Goal: Information Seeking & Learning: Learn about a topic

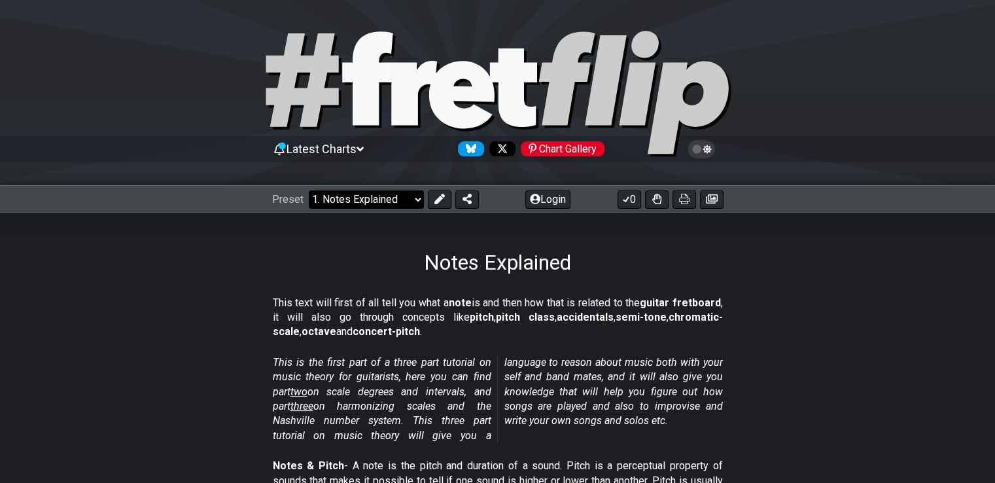
click at [403, 205] on select "Welcome to #fretflip! Initial Preset Custom Preset Minor Pentatonic Major Penta…" at bounding box center [366, 199] width 115 height 18
click at [387, 200] on select "Welcome to #fretflip! Initial Preset Custom Preset Minor Pentatonic Major Penta…" at bounding box center [366, 199] width 115 height 18
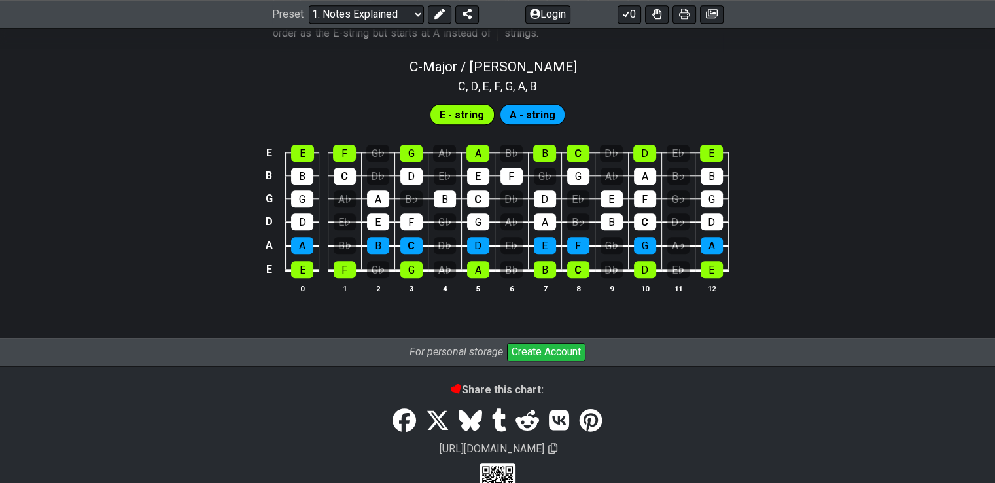
scroll to position [1304, 0]
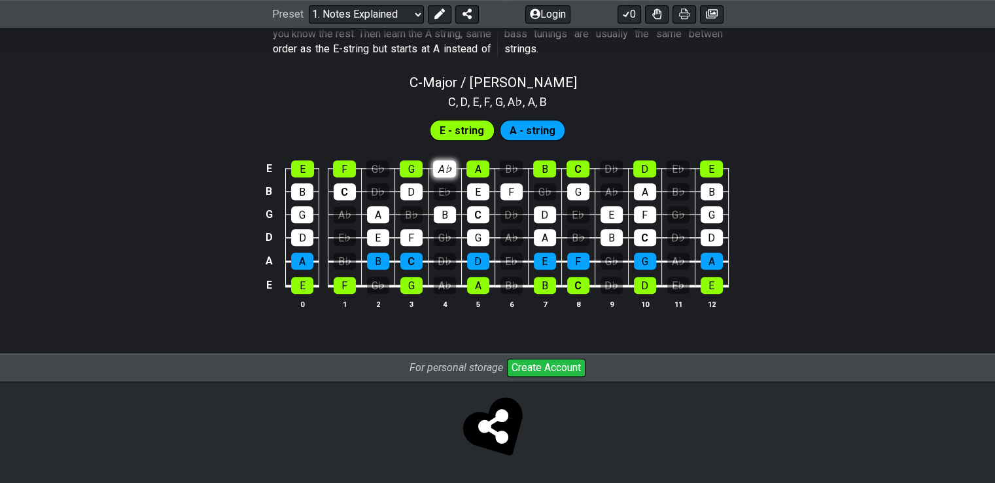
scroll to position [1277, 0]
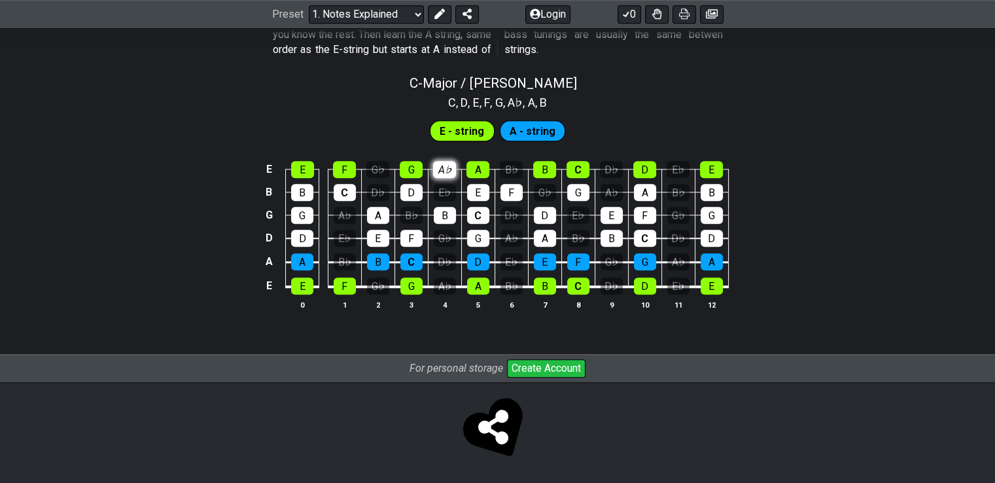
click at [450, 147] on td "A♭" at bounding box center [444, 158] width 33 height 23
click at [346, 163] on div "F" at bounding box center [344, 169] width 23 height 17
click at [408, 170] on div "G" at bounding box center [411, 169] width 23 height 17
click at [344, 171] on div "F" at bounding box center [344, 169] width 23 height 17
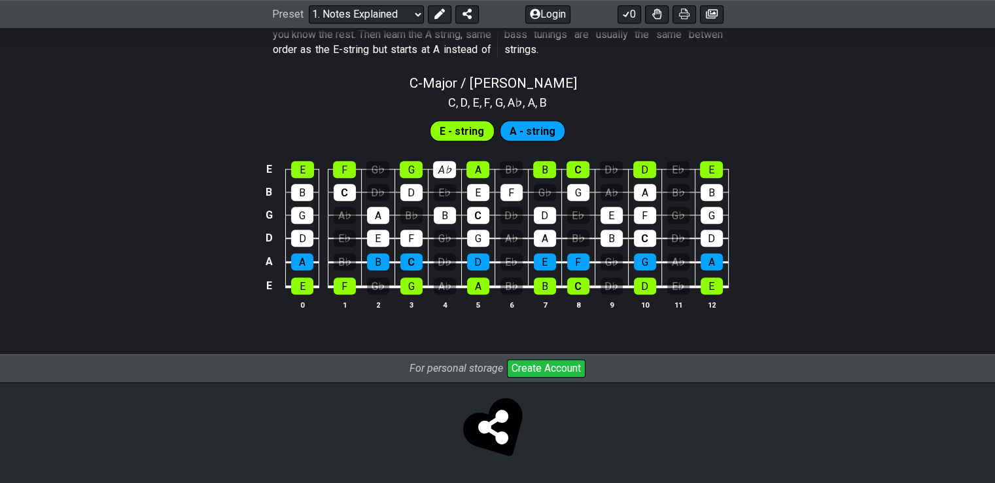
drag, startPoint x: 492, startPoint y: 122, endPoint x: 481, endPoint y: 126, distance: 11.8
click at [481, 126] on div "E - string A - string" at bounding box center [497, 131] width 141 height 26
click at [481, 126] on span "E - string" at bounding box center [462, 131] width 45 height 19
click at [563, 118] on div "E - string A - string" at bounding box center [497, 131] width 141 height 26
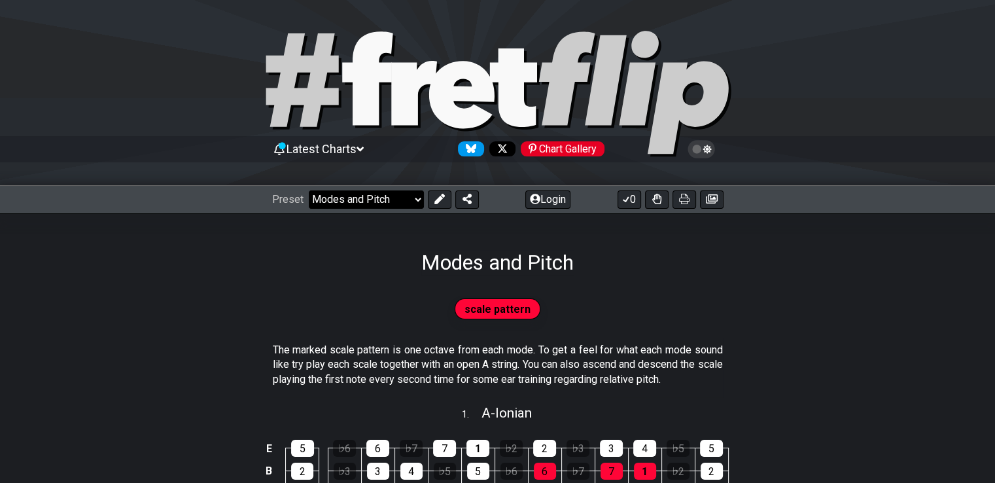
click at [393, 203] on select "Welcome to #fretflip! Initial Preset Custom Preset Minor Pentatonic Major Penta…" at bounding box center [366, 199] width 115 height 18
click at [309, 190] on select "Welcome to #fretflip! Initial Preset Custom Preset Minor Pentatonic Major Penta…" at bounding box center [366, 199] width 115 height 18
select select "/welcome"
select select "C"
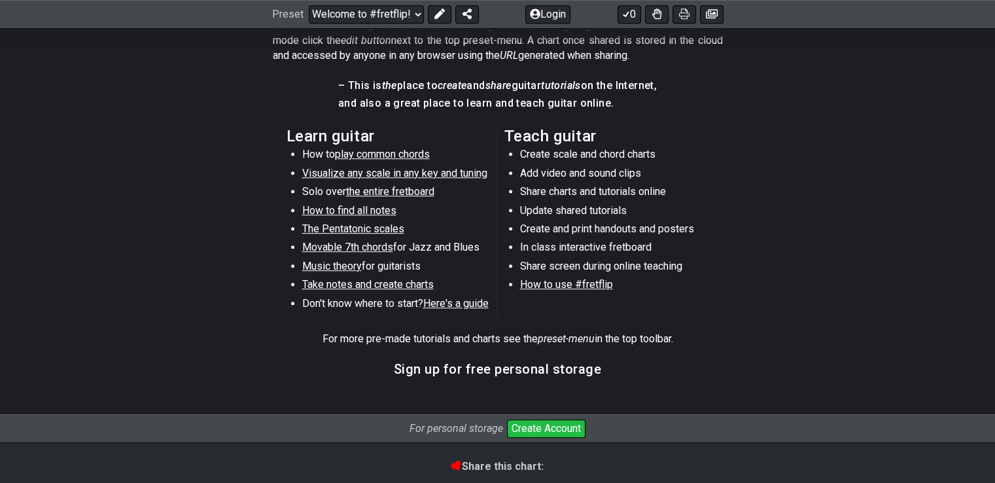
scroll to position [646, 0]
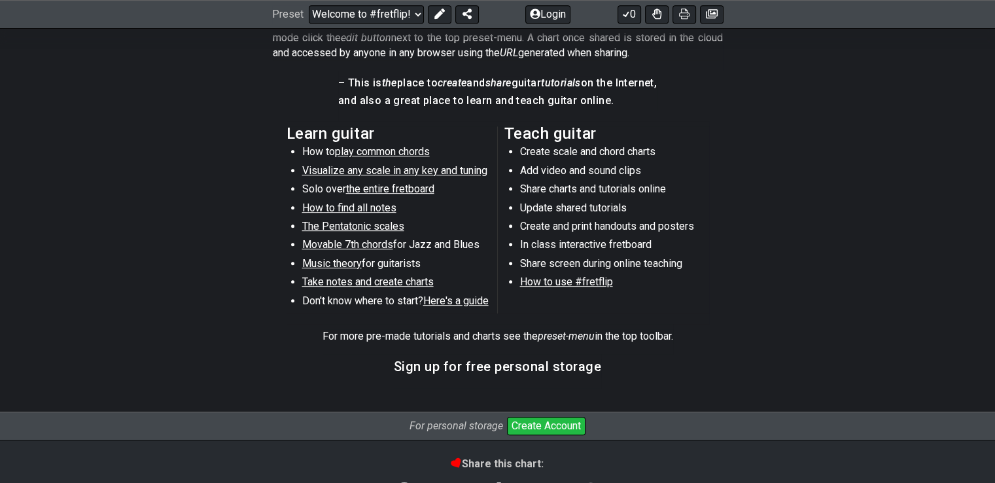
click at [419, 171] on span "Visualize any scale in any key and tuning" at bounding box center [394, 170] width 185 height 12
select select "/guitar-scales"
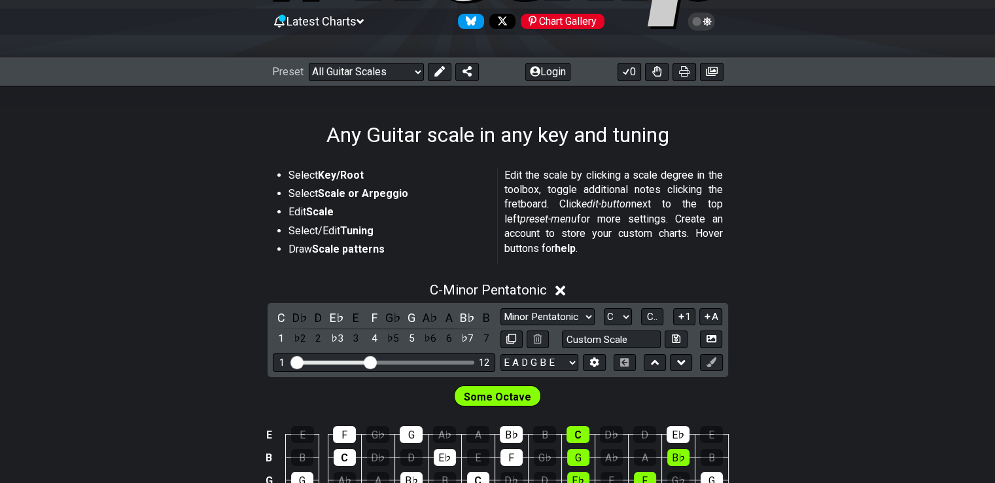
scroll to position [115, 0]
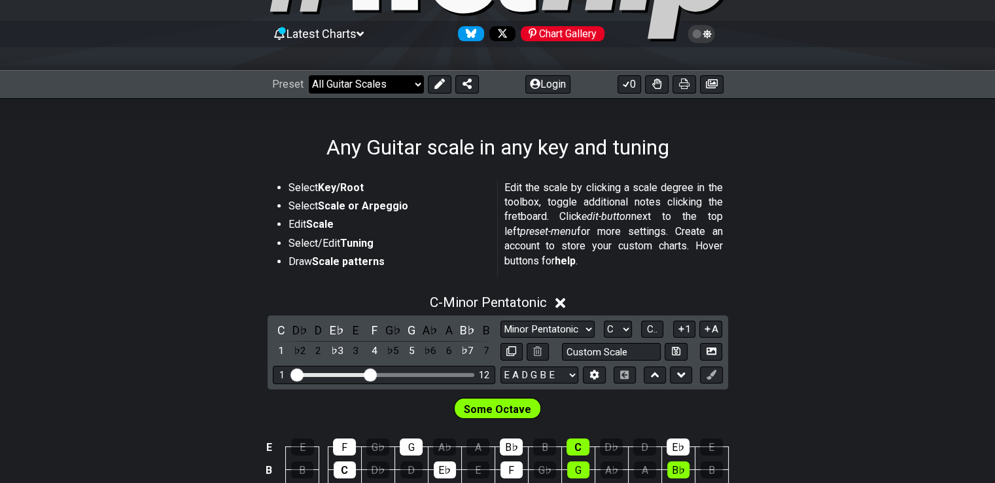
click at [411, 84] on select "Welcome to #fretflip! Initial Preset Custom Preset Minor Pentatonic Major Penta…" at bounding box center [366, 84] width 115 height 18
